Goal: Check status: Check status

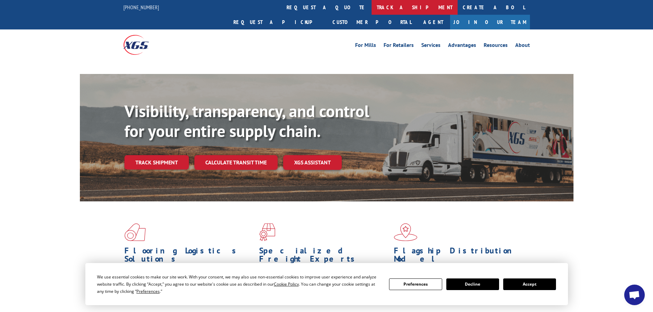
click at [371, 4] on link "track a shipment" at bounding box center [414, 7] width 86 height 15
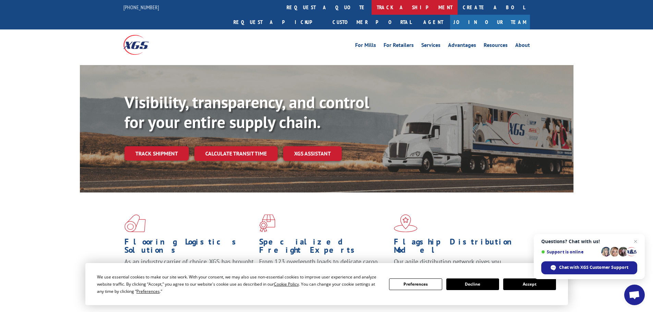
click at [371, 6] on link "track a shipment" at bounding box center [414, 7] width 86 height 15
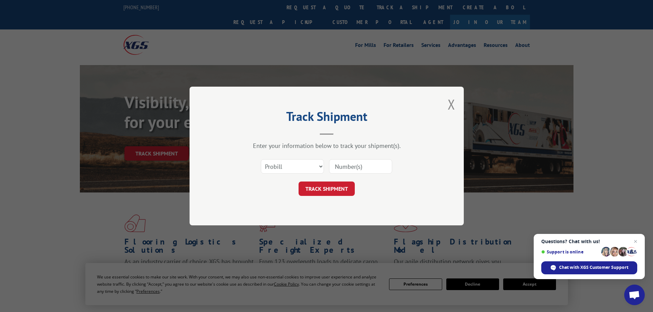
click at [374, 165] on input at bounding box center [360, 166] width 63 height 14
type input "17522939"
click at [298, 182] on button "TRACK SHIPMENT" at bounding box center [326, 189] width 56 height 14
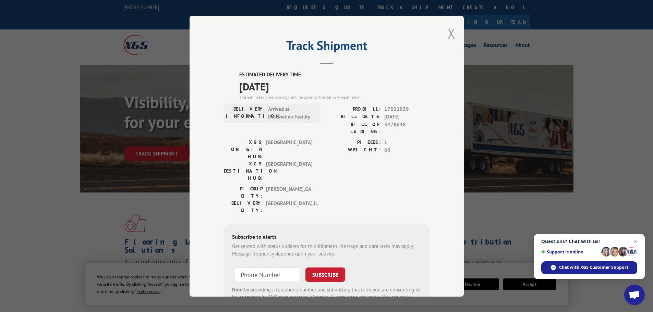
click at [447, 30] on button "Close modal" at bounding box center [451, 33] width 8 height 18
